Goal: Task Accomplishment & Management: Manage account settings

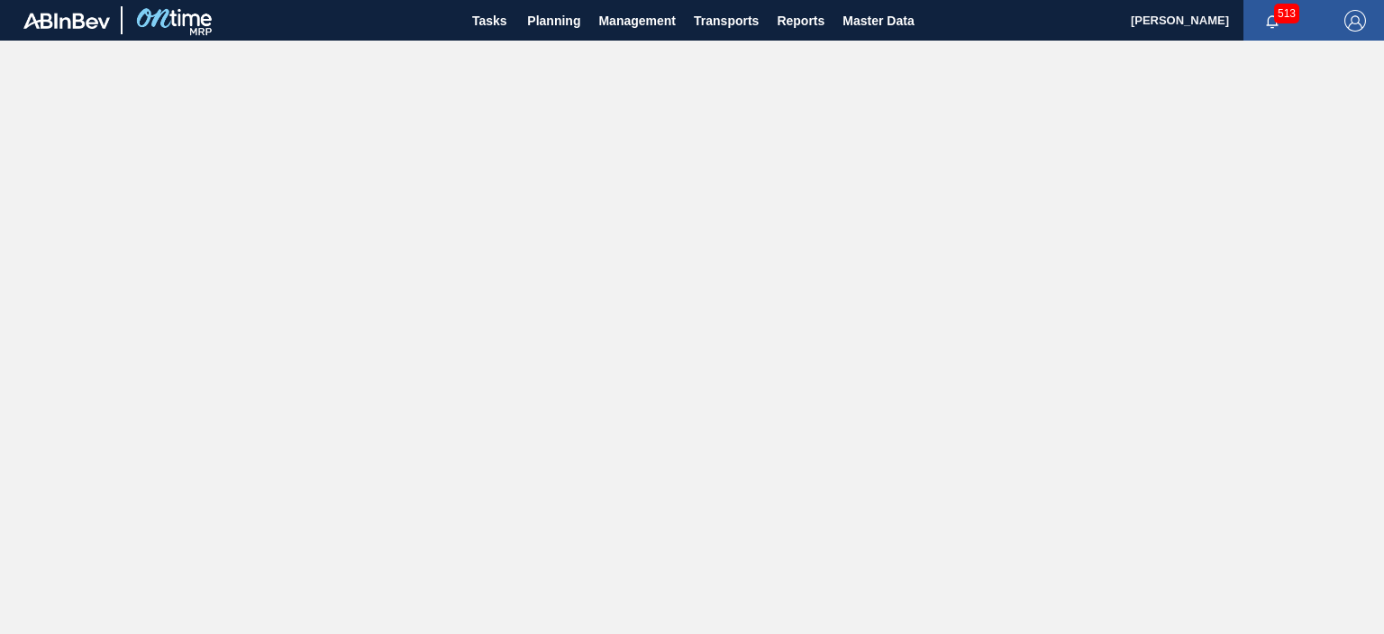
click at [1276, 21] on span "513" at bounding box center [1286, 14] width 25 height 20
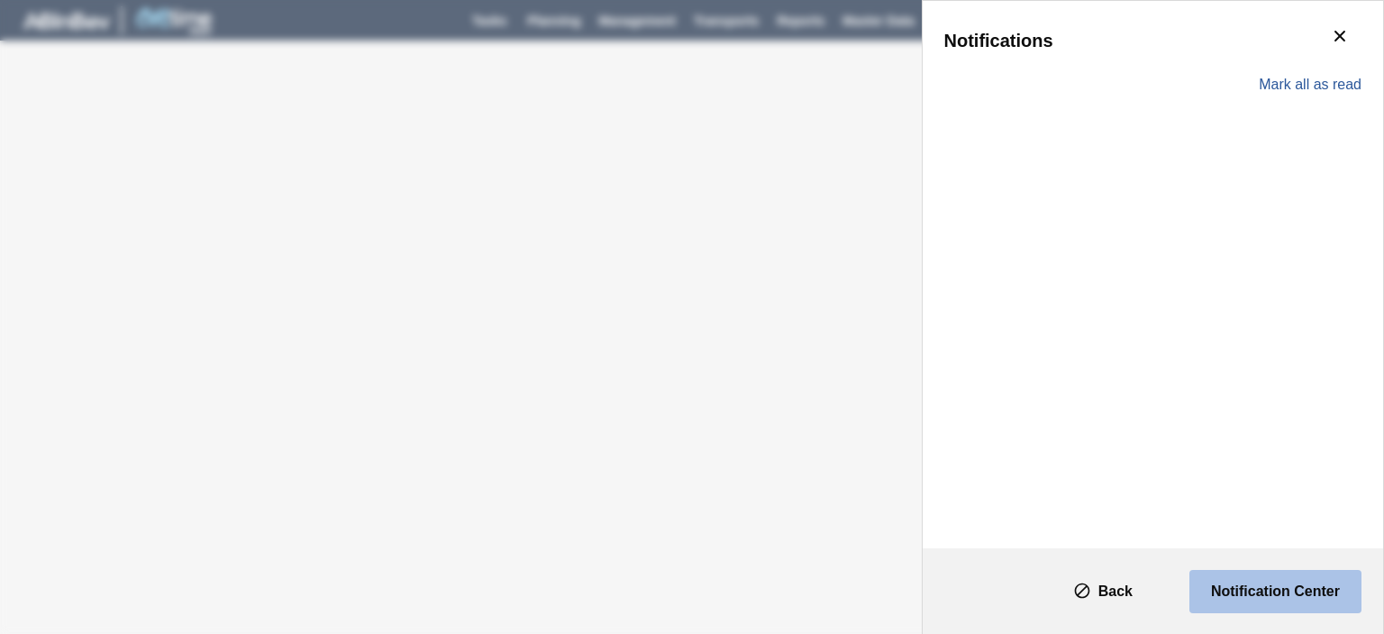
drag, startPoint x: 1229, startPoint y: 598, endPoint x: 1219, endPoint y: 589, distance: 14.1
click at [0, 0] on slot "Notification Center" at bounding box center [0, 0] width 0 height 0
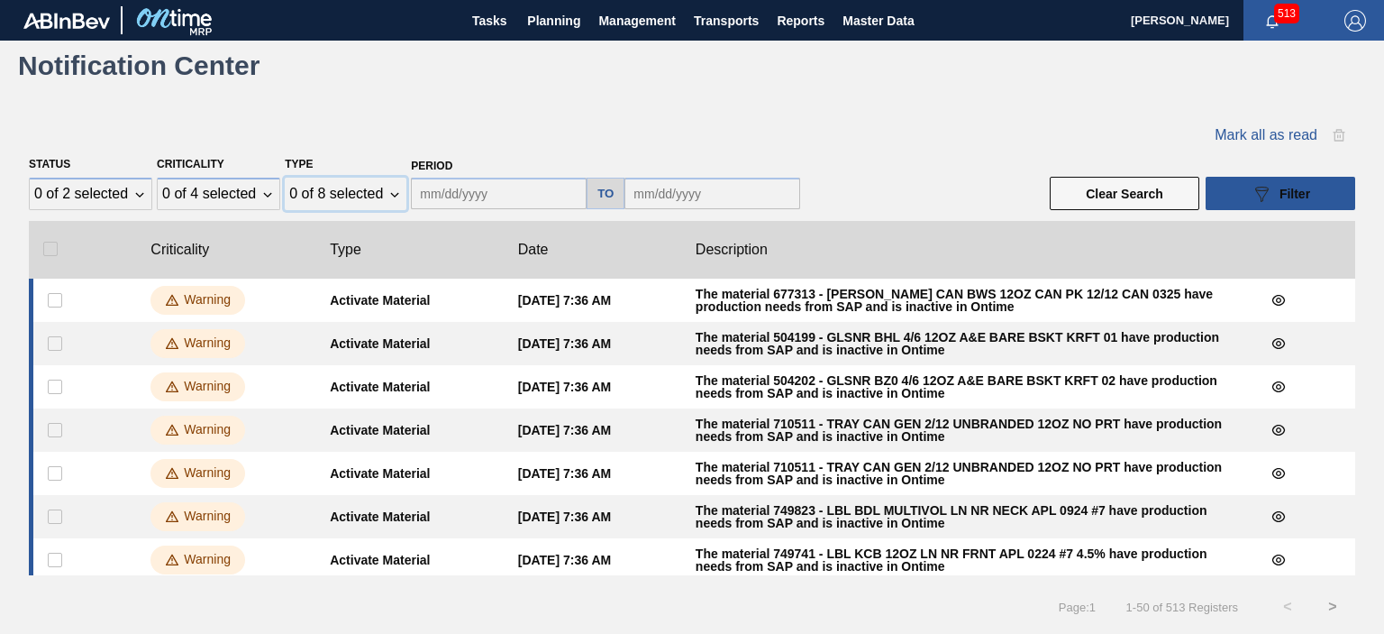
click at [349, 191] on div "0 of 8 selected" at bounding box center [336, 194] width 94 height 16
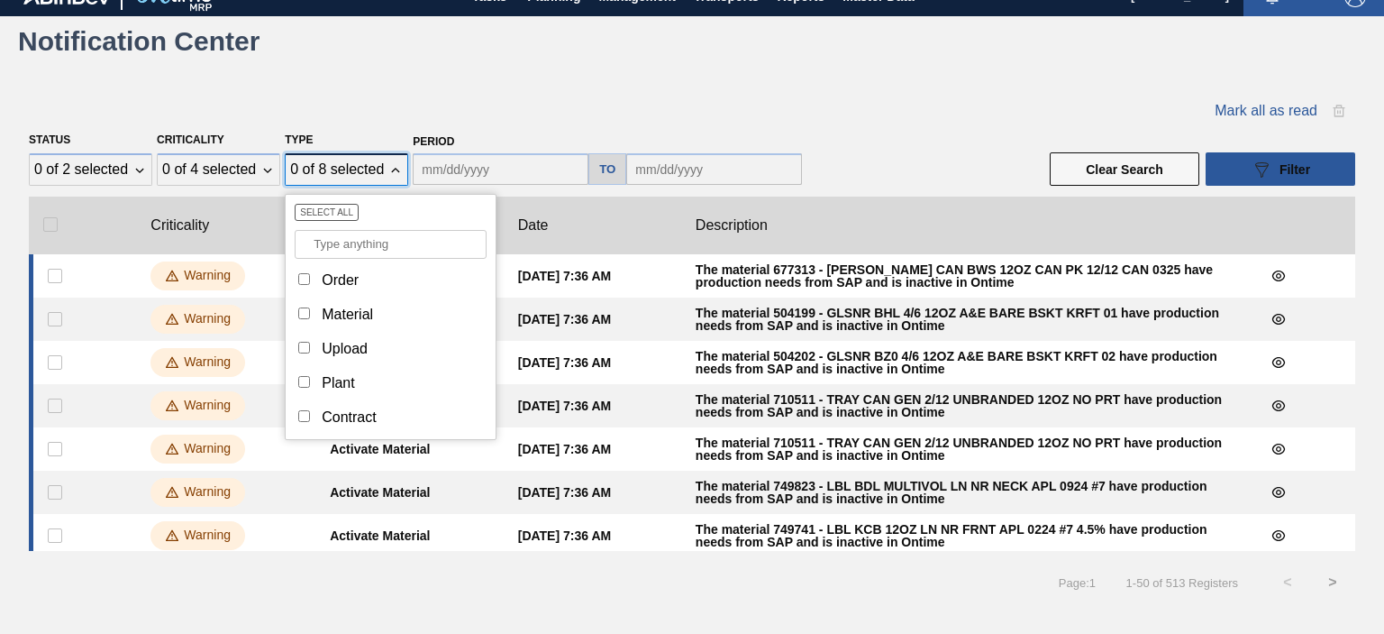
click at [299, 277] on input "Type" at bounding box center [304, 279] width 12 height 12
checkbox input "true"
click at [478, 115] on div "Mark all as read" at bounding box center [692, 111] width 1327 height 32
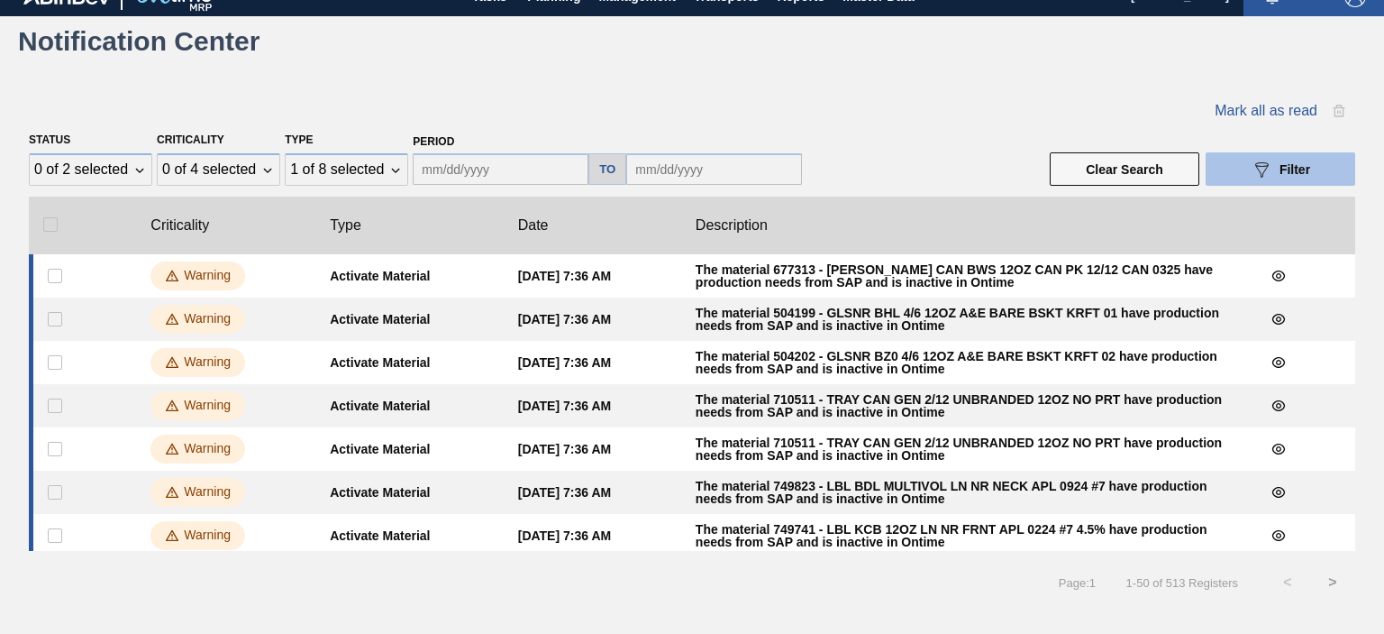
click at [1255, 165] on icon "089F7B8B-B2A5-4AFE-B5C0-19BA573D28AC" at bounding box center [1262, 170] width 22 height 22
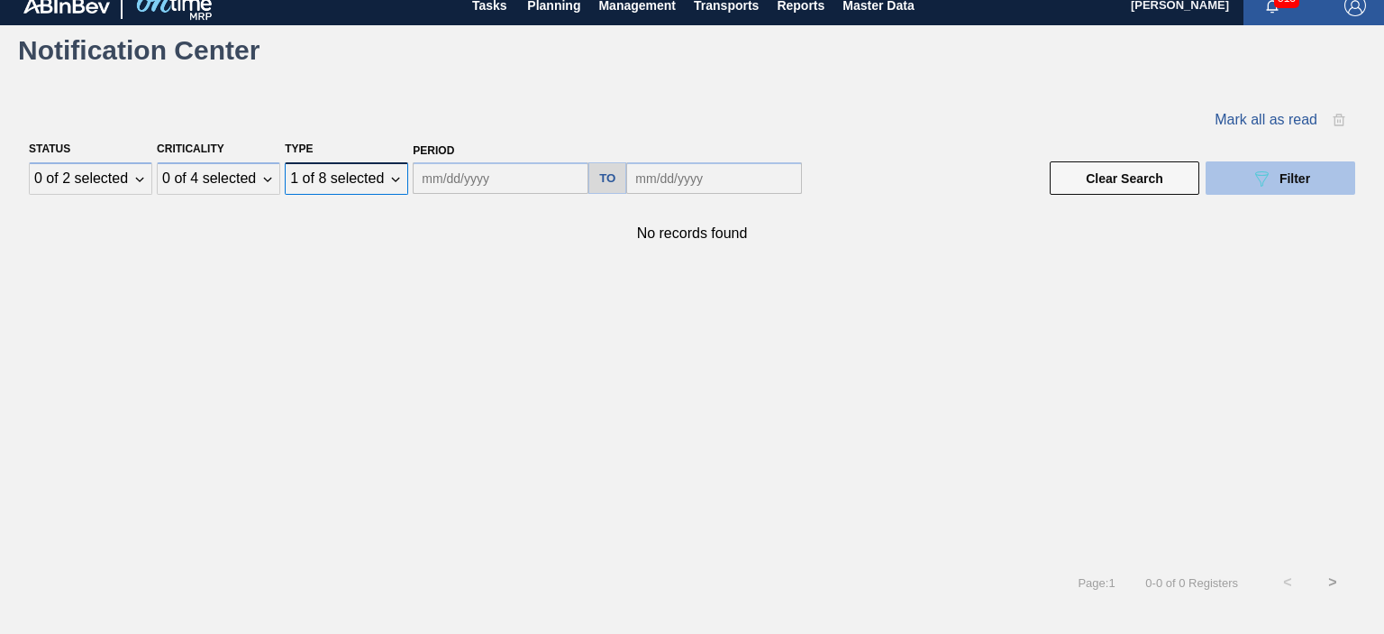
scroll to position [14, 0]
click at [377, 179] on div "1 of 8 selected" at bounding box center [336, 179] width 94 height 16
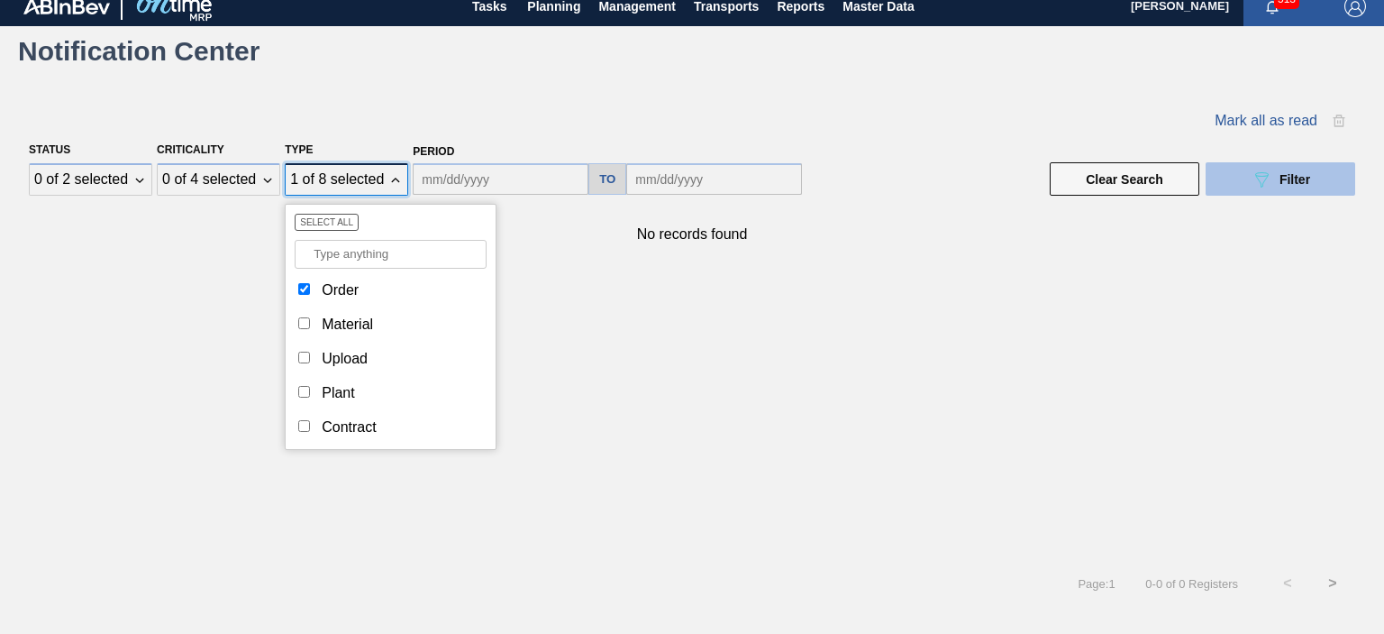
click at [306, 285] on input "Type" at bounding box center [304, 289] width 12 height 12
checkbox input "false"
click at [299, 322] on input "Type" at bounding box center [304, 323] width 12 height 12
checkbox input "true"
click at [1237, 179] on button "089F7B8B-B2A5-4AFE-B5C0-19BA573D28AC Filter" at bounding box center [1281, 178] width 150 height 33
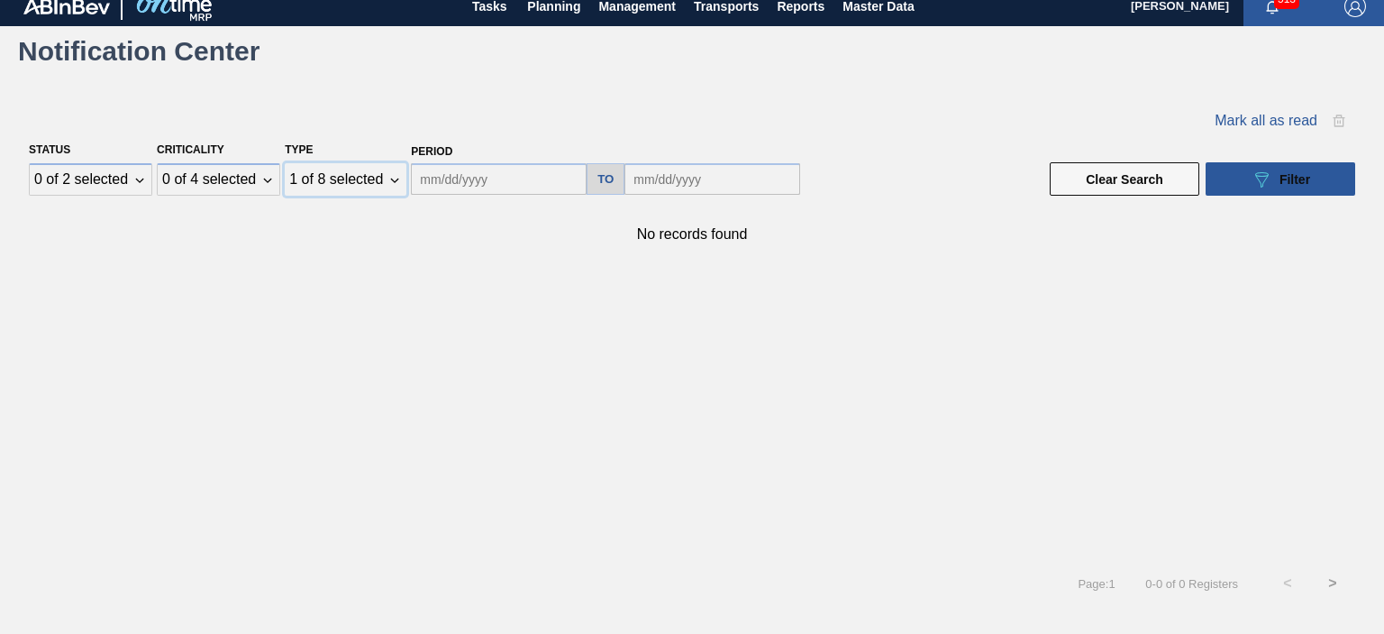
drag, startPoint x: 386, startPoint y: 182, endPoint x: 379, endPoint y: 188, distance: 9.6
click at [384, 182] on div "1 of 8 selected" at bounding box center [346, 179] width 122 height 32
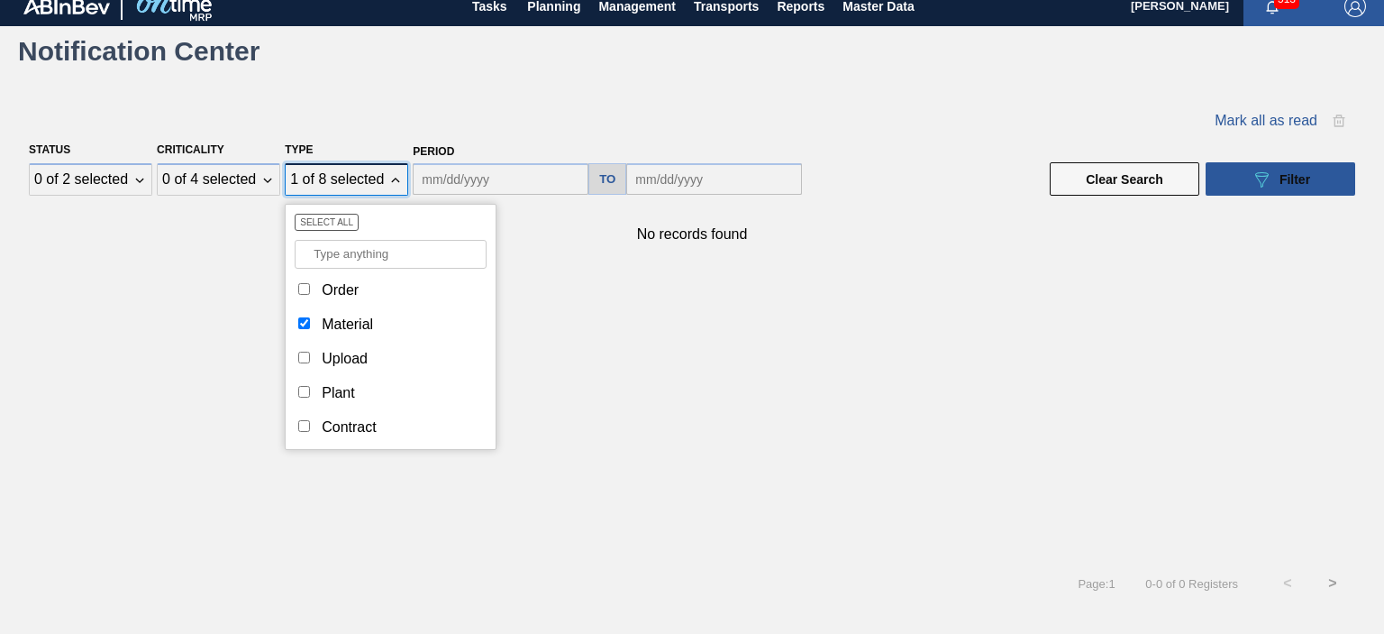
click at [297, 354] on div "Upload" at bounding box center [391, 358] width 192 height 25
checkbox input "true"
click at [300, 324] on input "Type" at bounding box center [304, 323] width 12 height 12
checkbox input "false"
click at [1260, 183] on icon "089F7B8B-B2A5-4AFE-B5C0-19BA573D28AC" at bounding box center [1262, 180] width 22 height 22
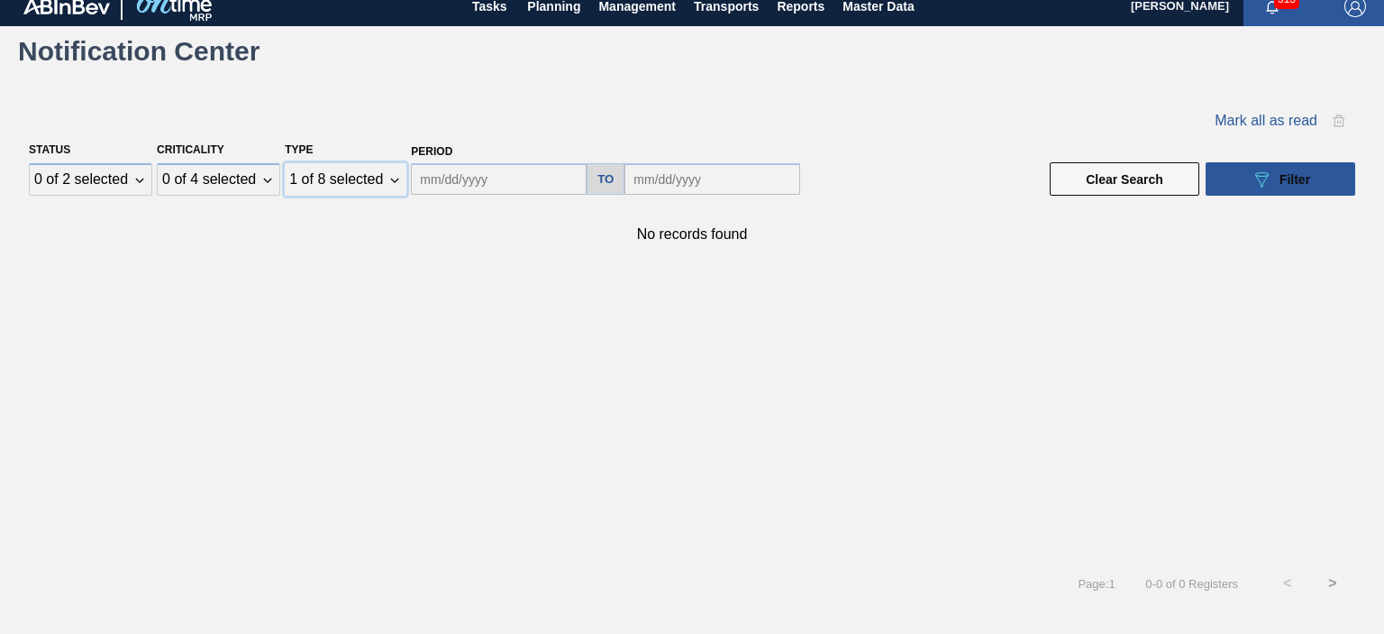
click at [357, 187] on div "1 of 8 selected" at bounding box center [346, 179] width 122 height 32
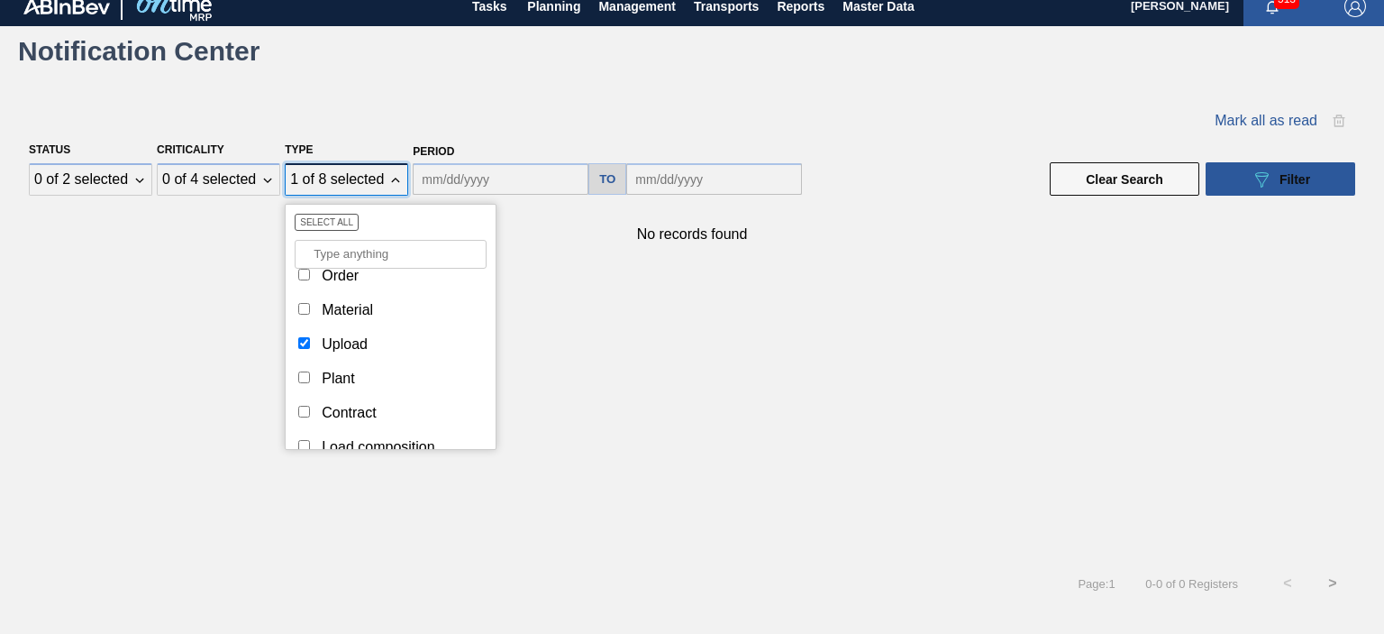
click at [301, 342] on input "Type" at bounding box center [304, 343] width 12 height 12
checkbox input "false"
click at [322, 226] on button "Select All" at bounding box center [327, 222] width 64 height 17
checkbox input "true"
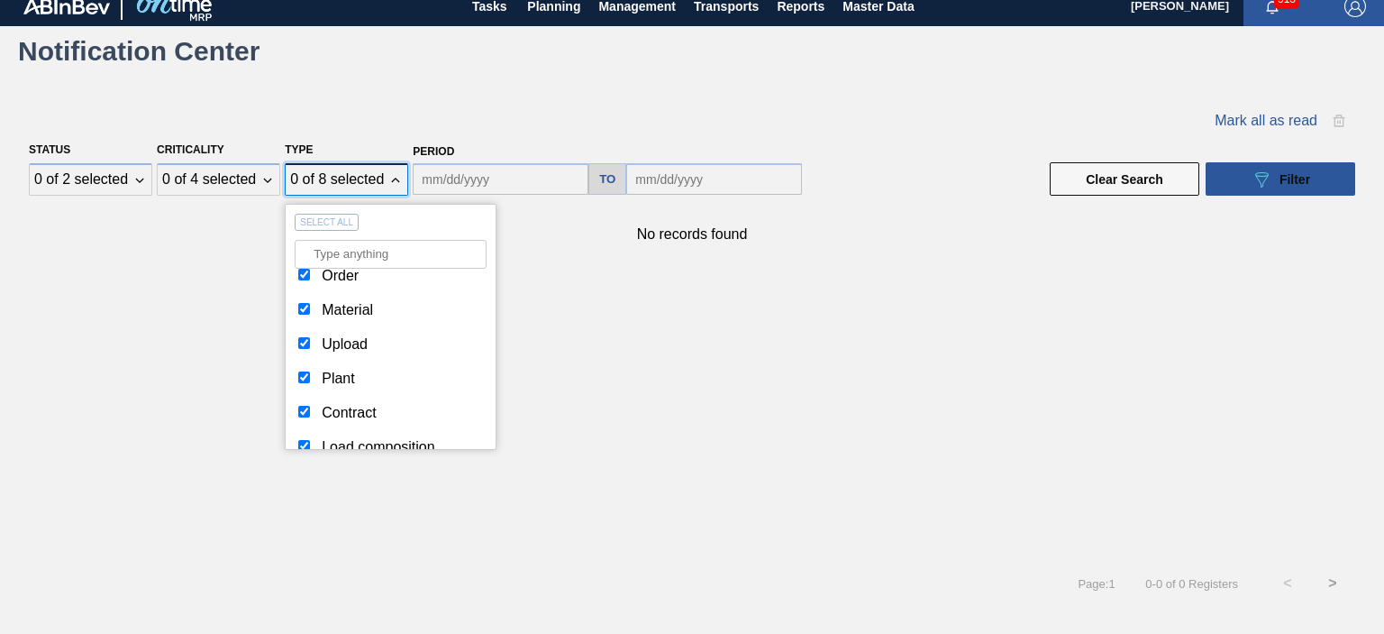
checkbox input "true"
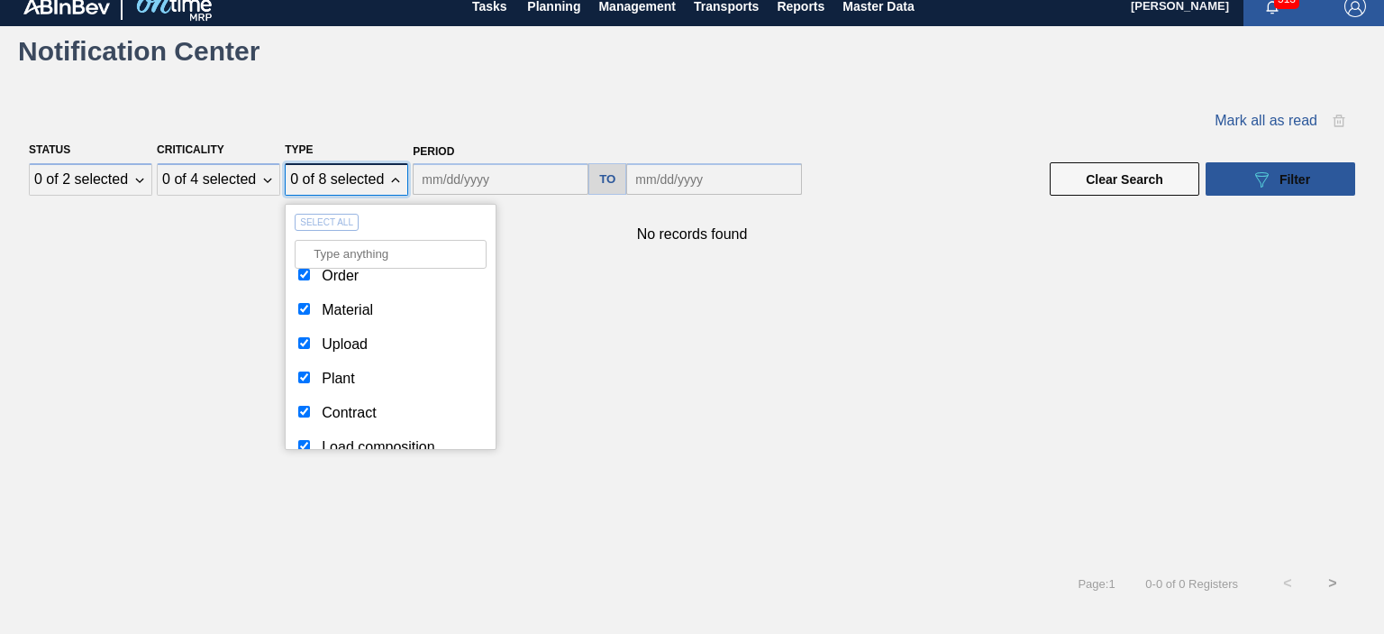
checkbox input "true"
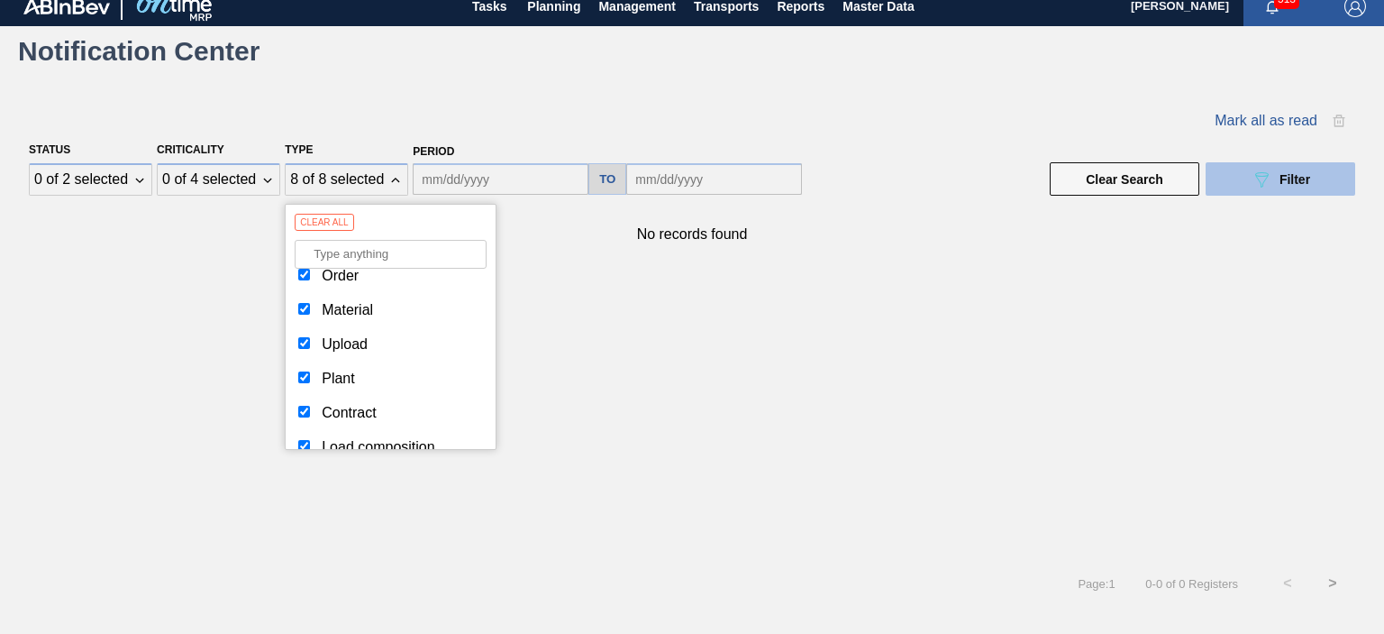
drag, startPoint x: 1312, startPoint y: 181, endPoint x: 1298, endPoint y: 186, distance: 15.1
click at [1309, 183] on button "089F7B8B-B2A5-4AFE-B5C0-19BA573D28AC Filter" at bounding box center [1281, 178] width 150 height 33
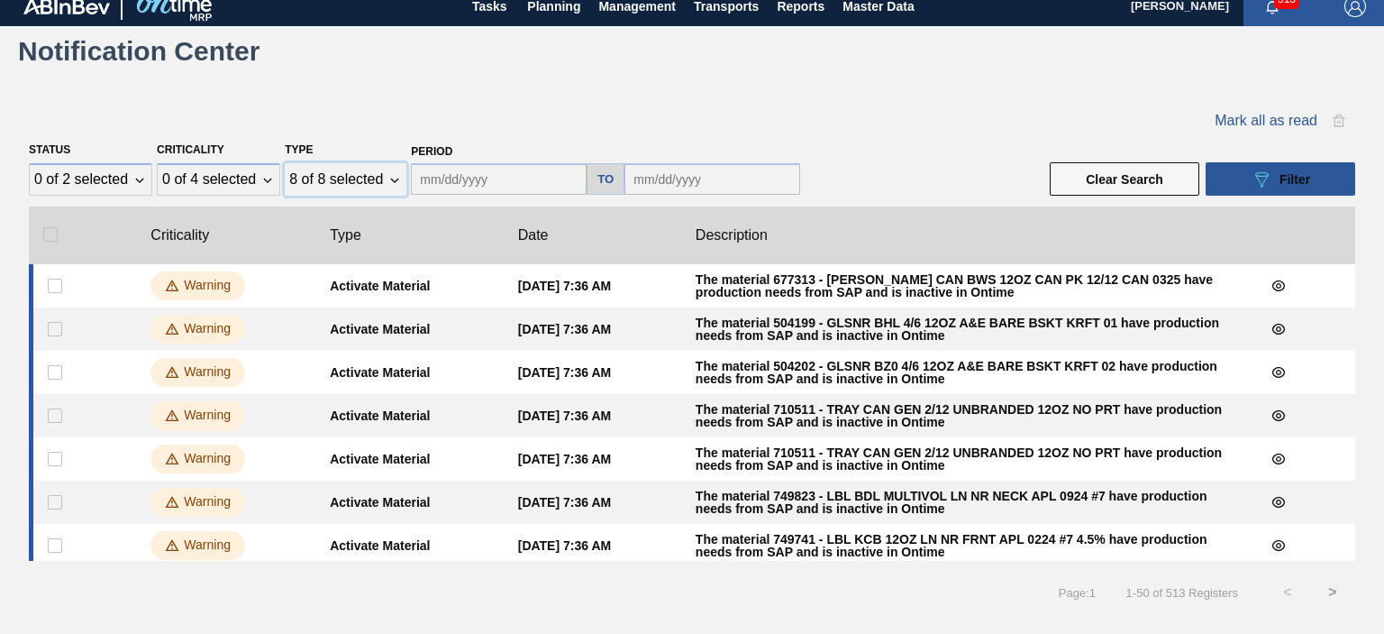
click at [357, 178] on div "8 of 8 selected" at bounding box center [336, 179] width 94 height 16
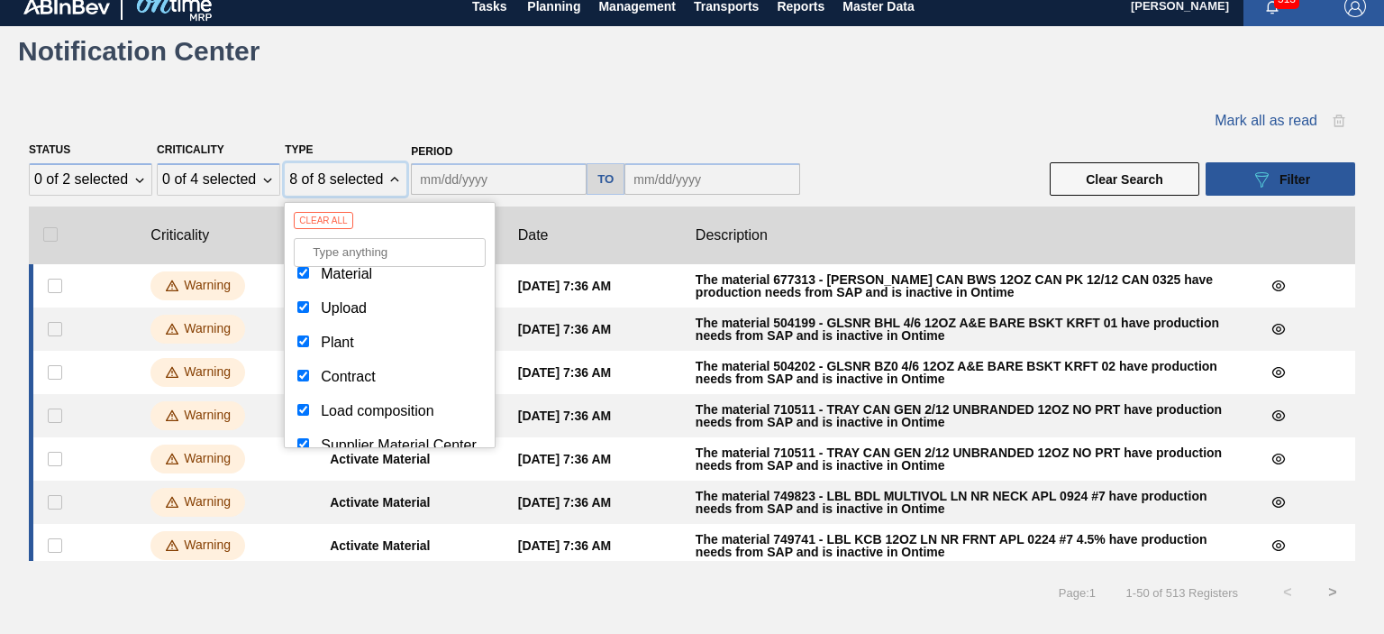
scroll to position [0, 0]
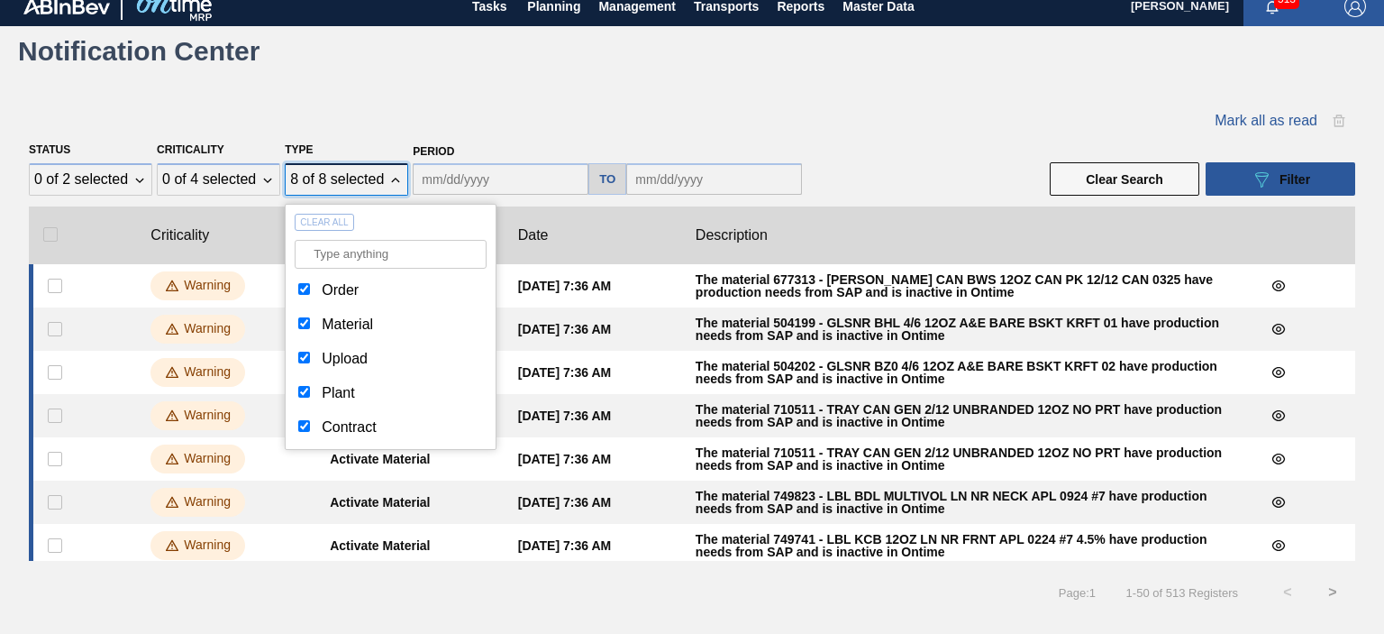
click at [314, 223] on button "Clear all" at bounding box center [324, 222] width 59 height 17
checkbox input "false"
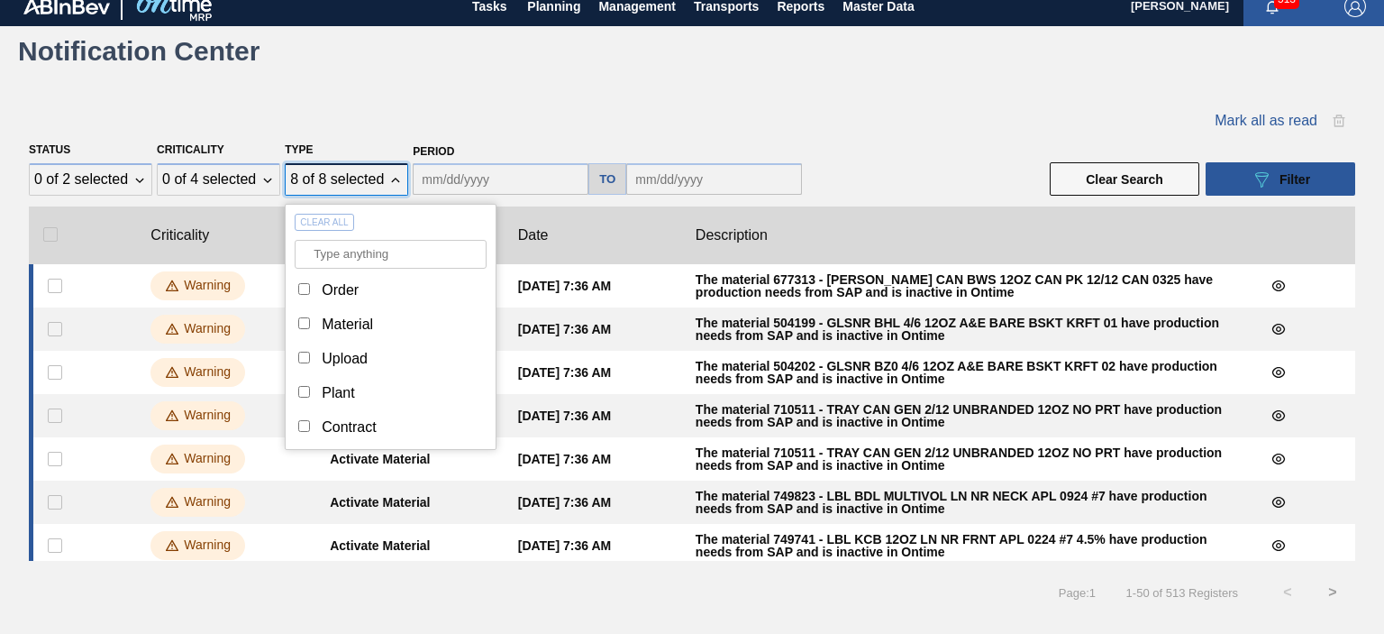
checkbox input "false"
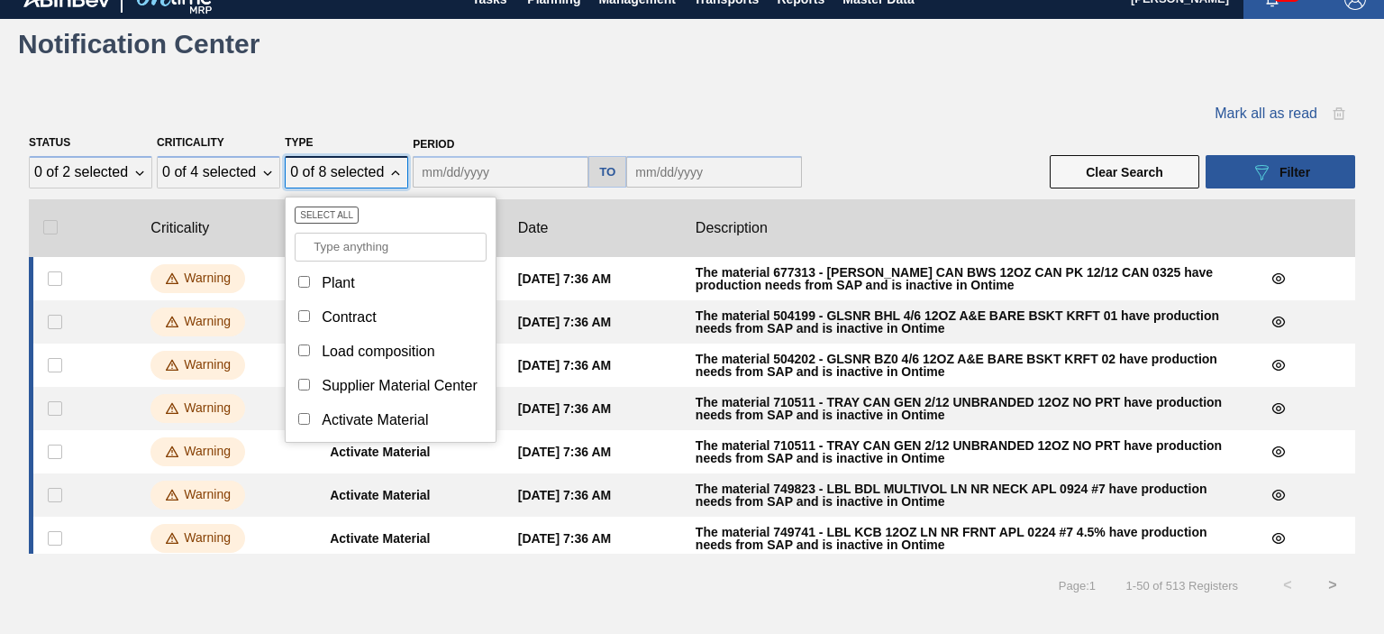
scroll to position [24, 0]
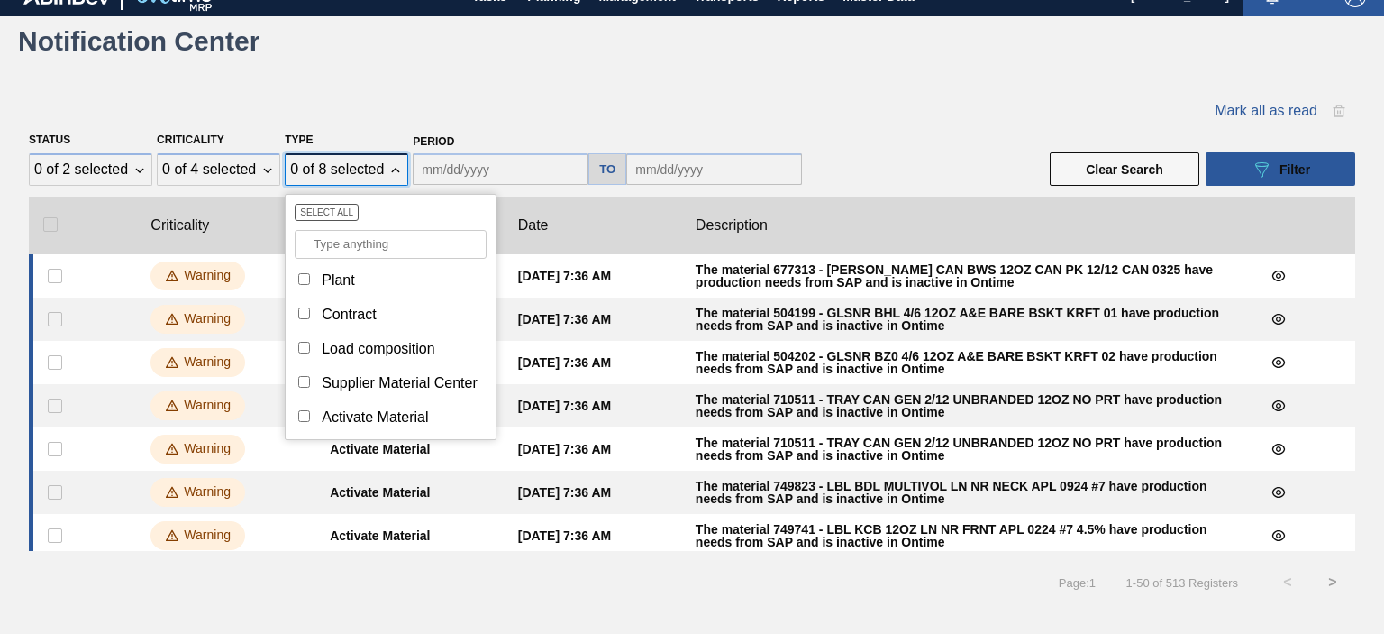
click at [299, 415] on input "Type" at bounding box center [304, 416] width 12 height 12
checkbox input "true"
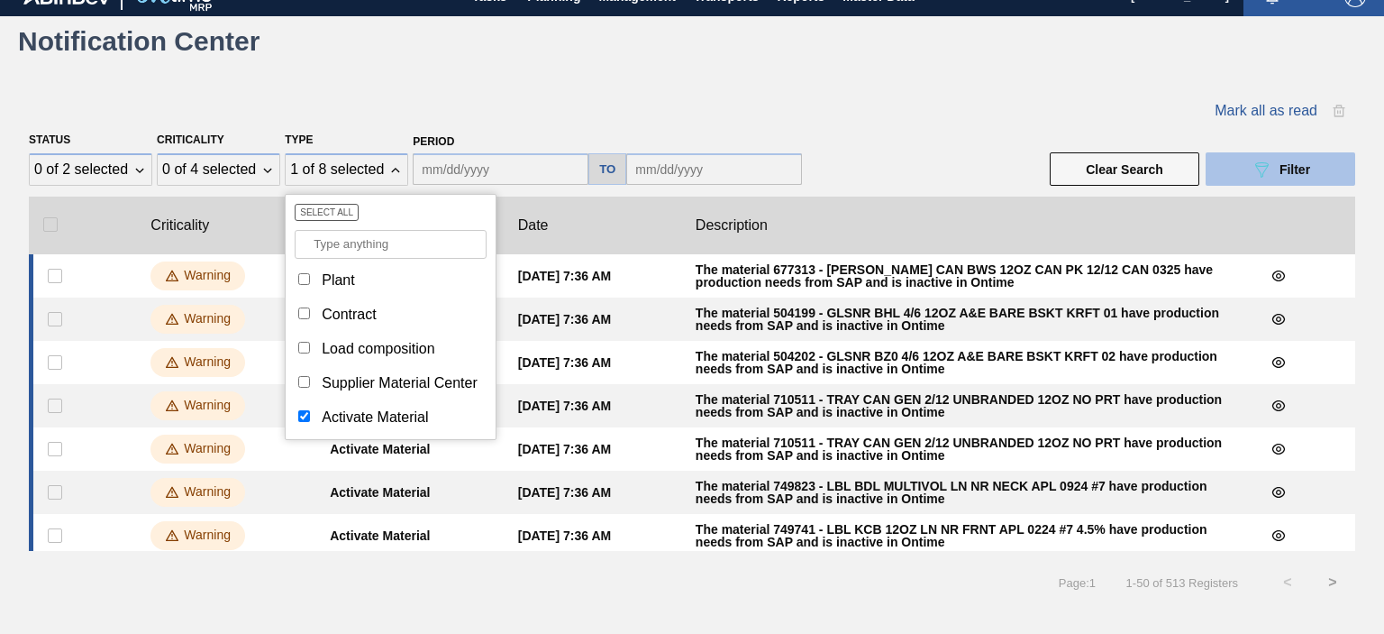
click at [1240, 162] on button "089F7B8B-B2A5-4AFE-B5C0-19BA573D28AC Filter" at bounding box center [1281, 168] width 150 height 33
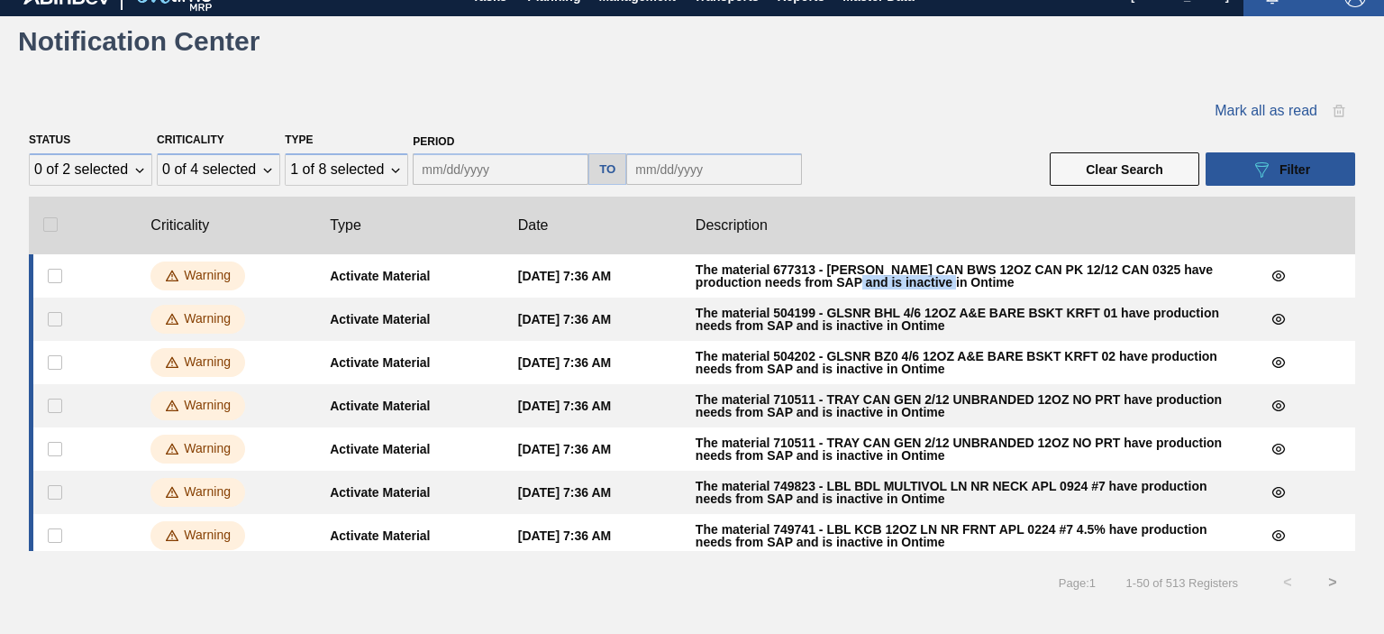
drag, startPoint x: 852, startPoint y: 277, endPoint x: 959, endPoint y: 281, distance: 107.4
click at [959, 281] on div "The material 677313 - [PERSON_NAME] CAN BWS 12OZ CAN PK 12/12 CAN 0325 have pro…" at bounding box center [965, 275] width 538 height 25
click at [923, 146] on div "Status 0 of 2 selected Criticality 0 of 4 selected Type 1 of 8 selected Period …" at bounding box center [692, 157] width 1327 height 60
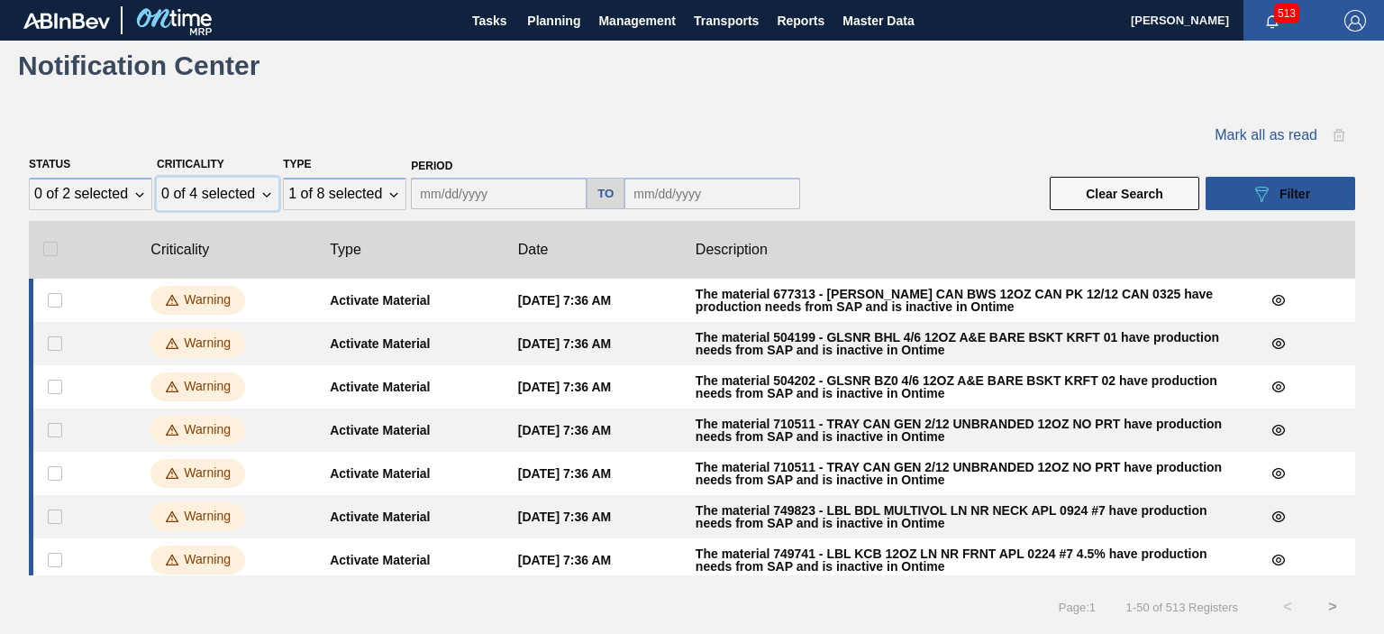
click at [245, 186] on div "0 of 4 selected" at bounding box center [208, 194] width 94 height 16
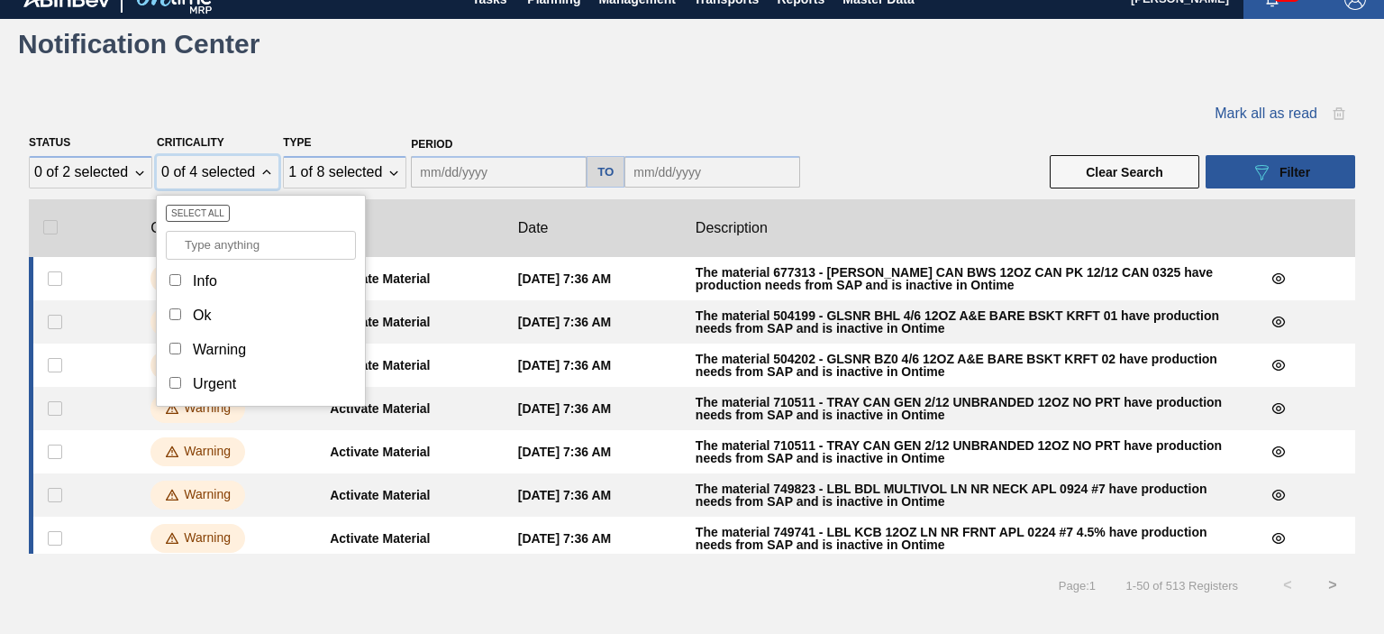
scroll to position [24, 0]
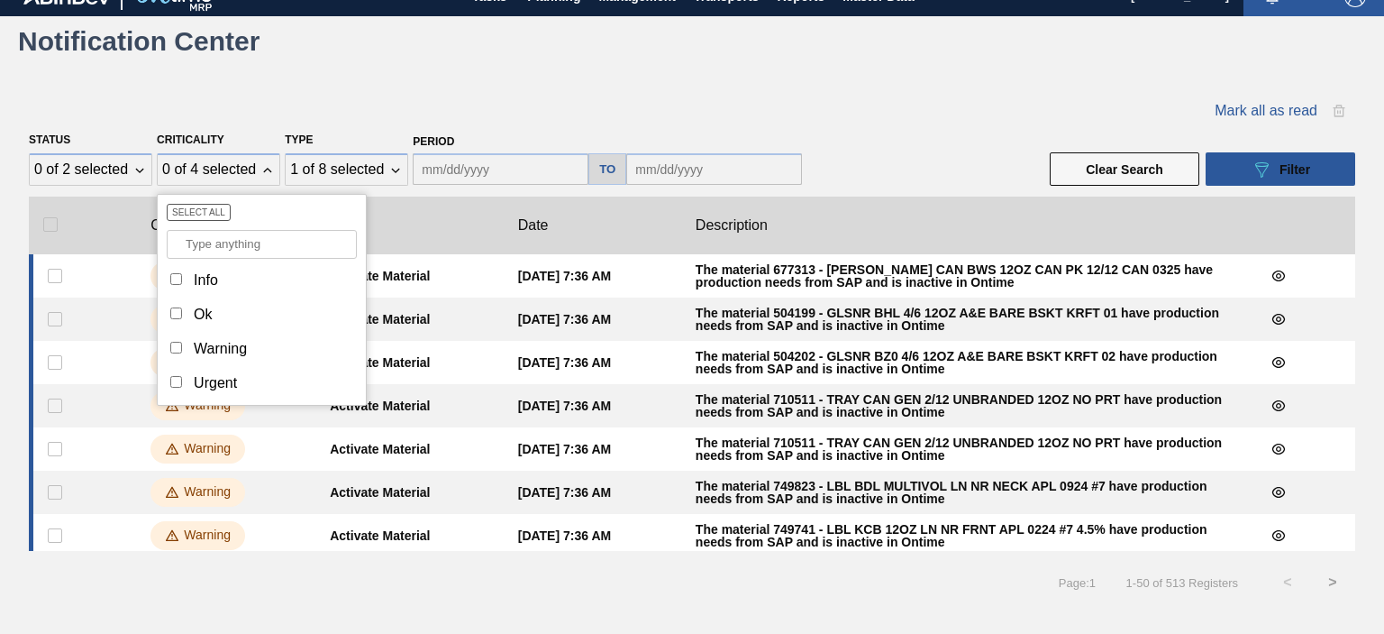
click at [353, 110] on div "Mark all as read" at bounding box center [692, 111] width 1327 height 32
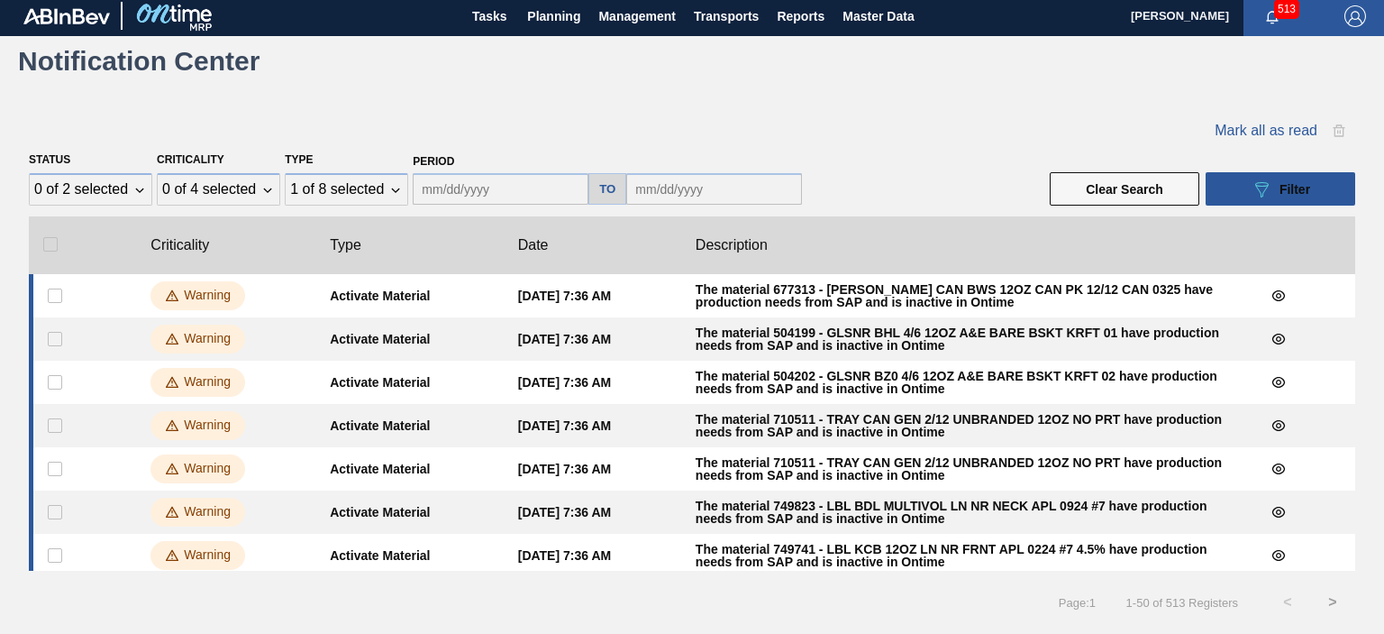
scroll to position [0, 0]
